Goal: Information Seeking & Learning: Check status

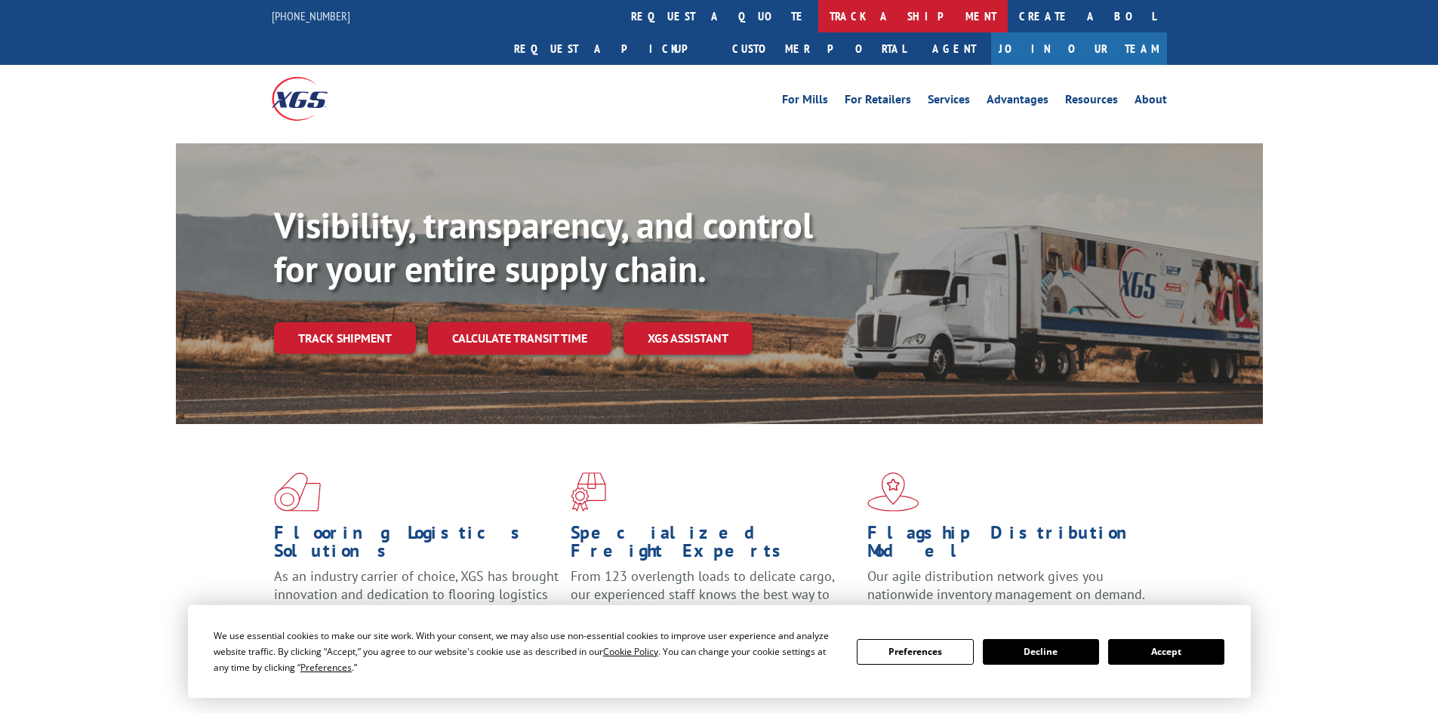
click at [818, 20] on link "track a shipment" at bounding box center [912, 16] width 189 height 32
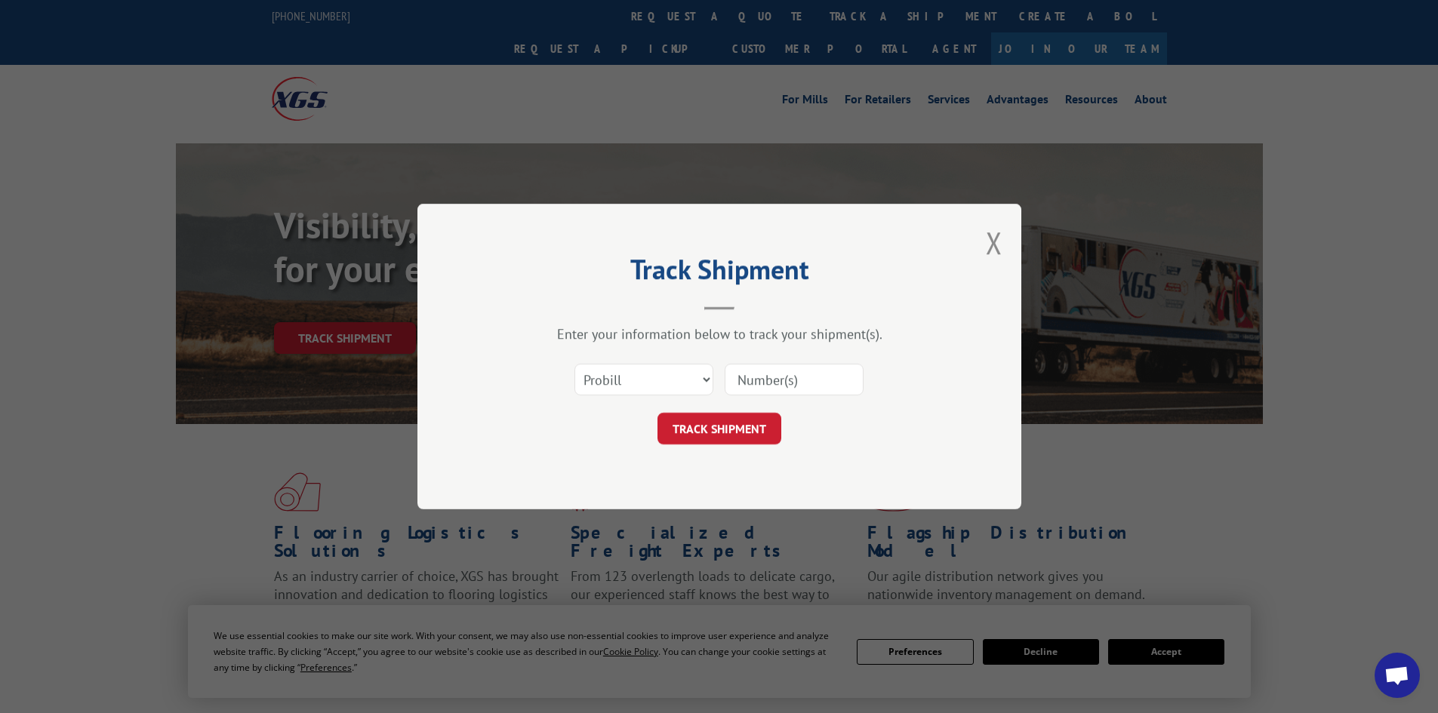
click at [809, 385] on input at bounding box center [794, 380] width 139 height 32
paste input "5142805"
type input "5142805"
click at [749, 432] on button "TRACK SHIPMENT" at bounding box center [719, 429] width 124 height 32
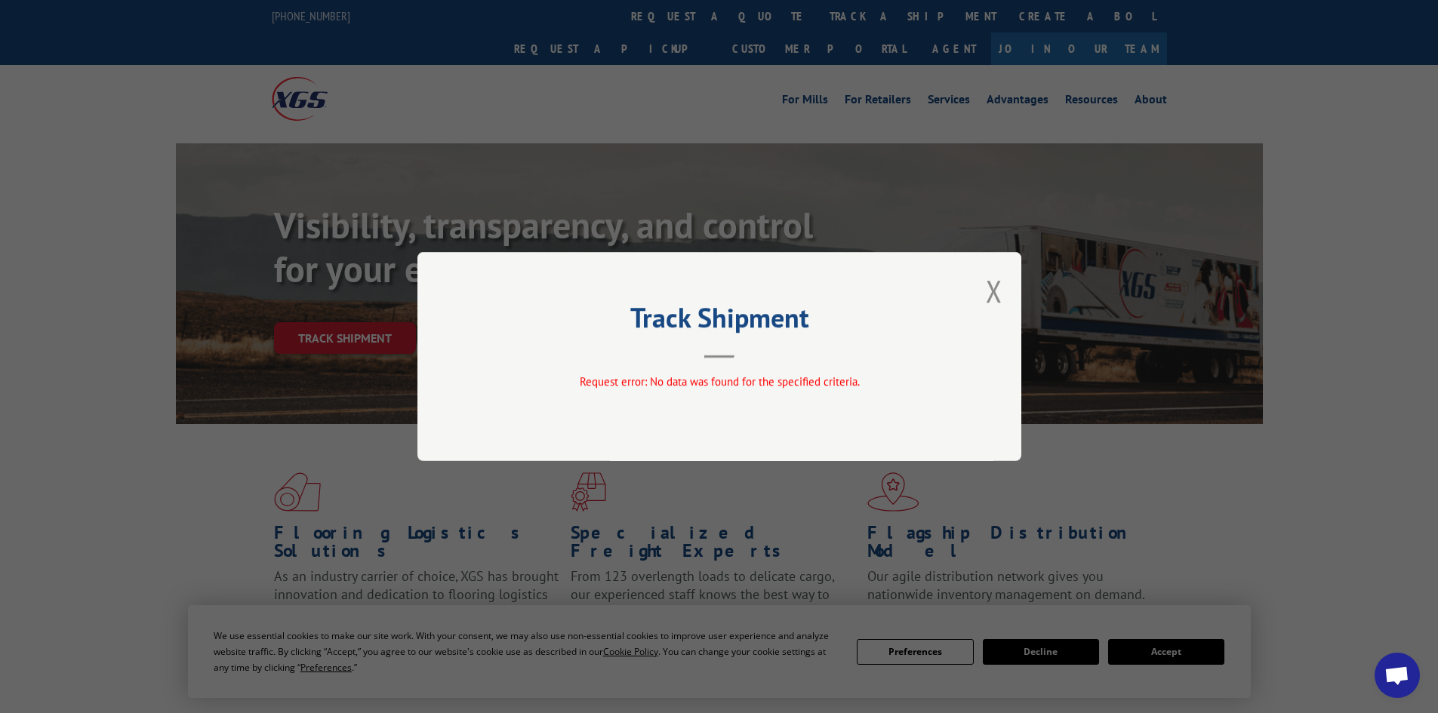
click at [1003, 294] on div "Track Shipment Request error: No data was found for the specified criteria." at bounding box center [719, 356] width 604 height 209
click at [997, 296] on button "Close modal" at bounding box center [994, 291] width 17 height 40
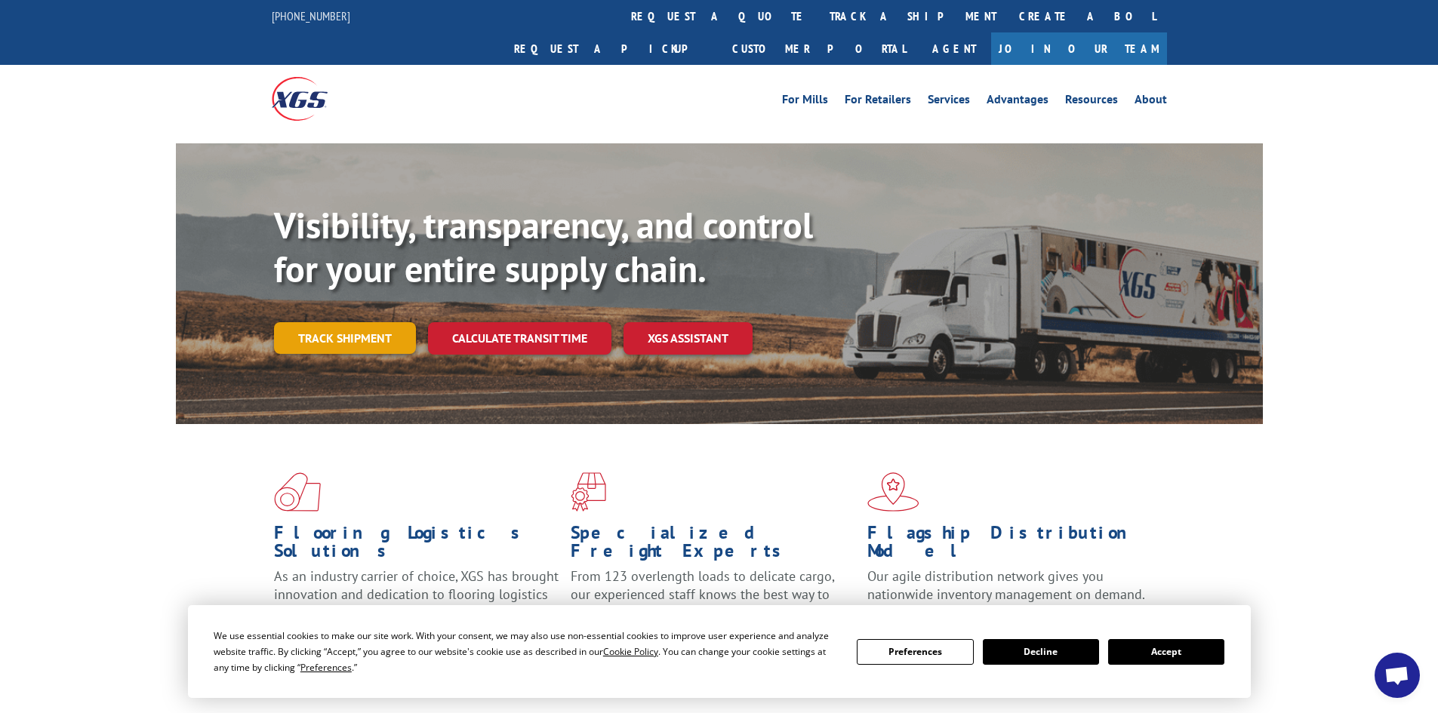
click at [349, 322] on link "Track shipment" at bounding box center [345, 338] width 142 height 32
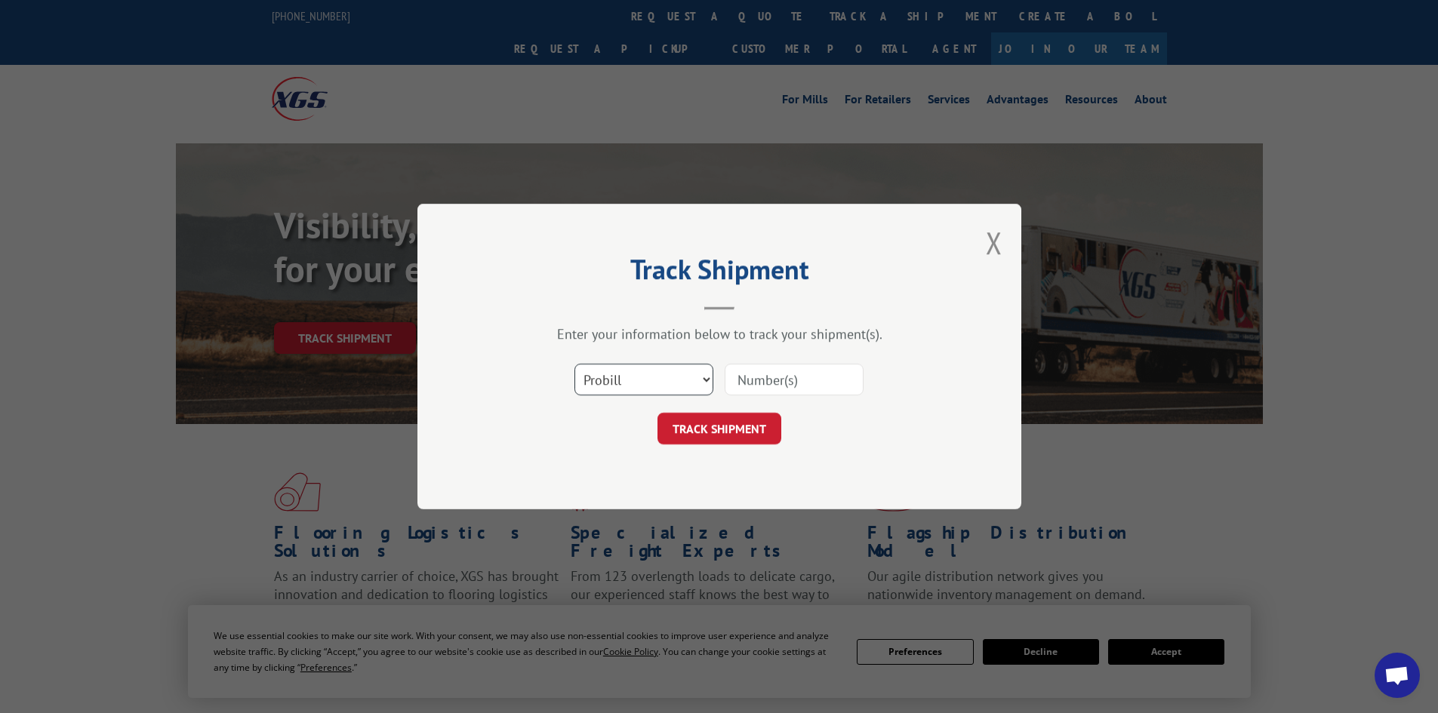
drag, startPoint x: 656, startPoint y: 384, endPoint x: 646, endPoint y: 386, distance: 9.9
click at [656, 384] on select "Select category... Probill BOL PO" at bounding box center [643, 380] width 139 height 32
select select "bol"
click at [574, 364] on select "Select category... Probill BOL PO" at bounding box center [643, 380] width 139 height 32
click at [753, 385] on input at bounding box center [794, 380] width 139 height 32
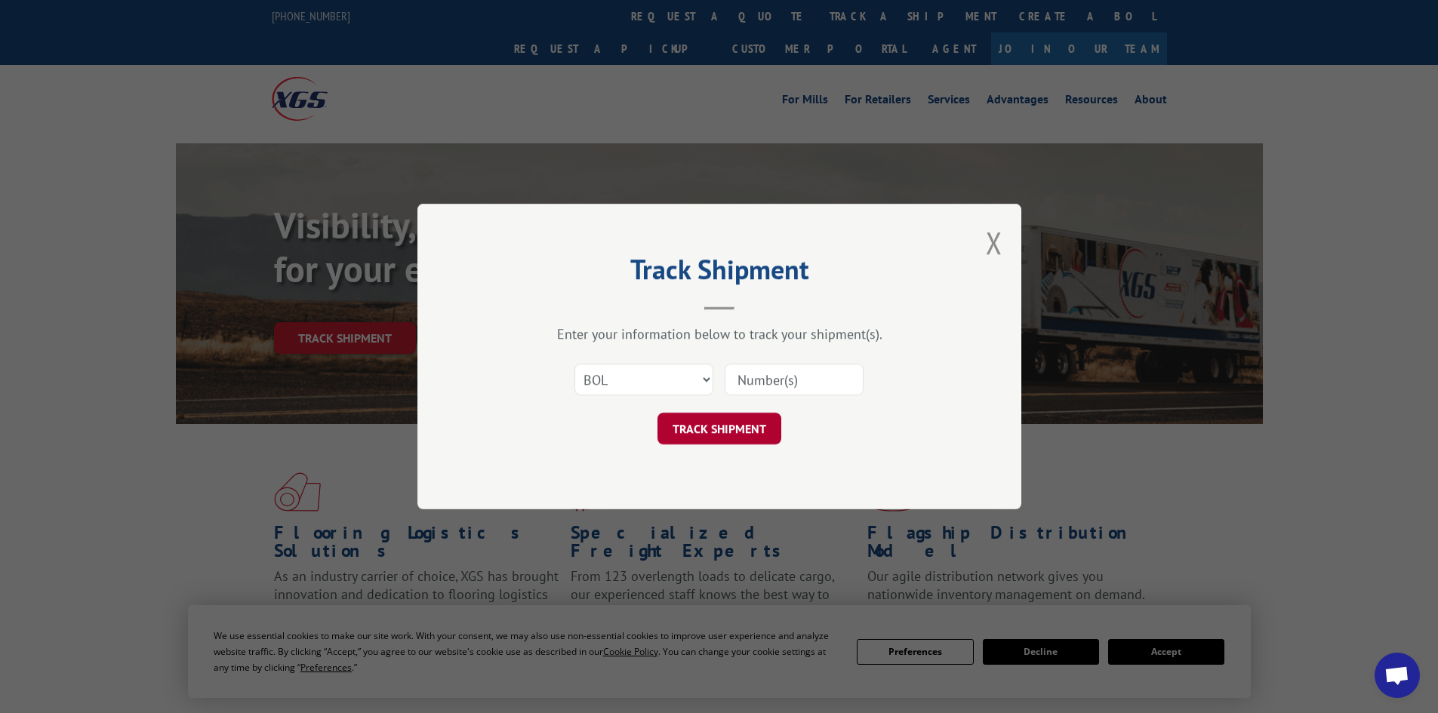
paste input "5142805"
type input "5142805"
click at [731, 429] on button "TRACK SHIPMENT" at bounding box center [719, 429] width 124 height 32
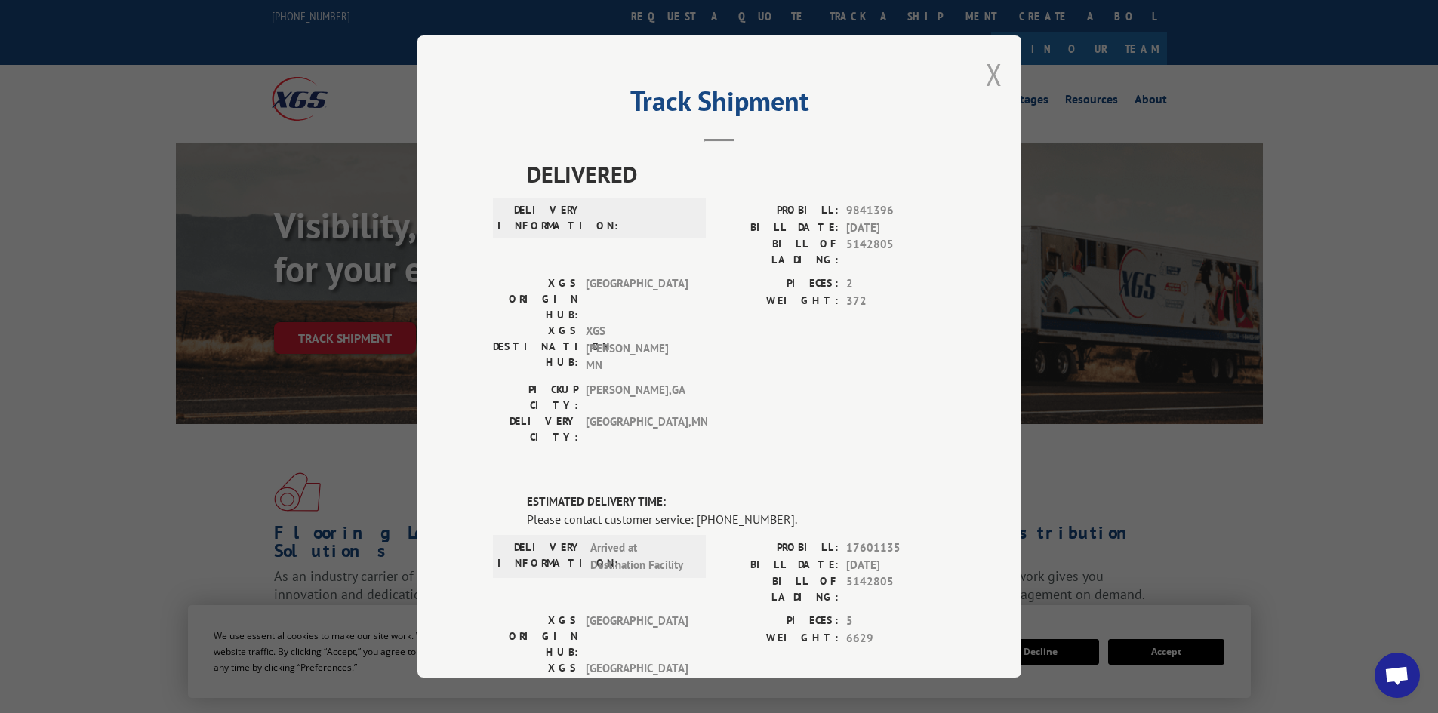
click at [987, 73] on button "Close modal" at bounding box center [994, 74] width 17 height 40
